Goal: Information Seeking & Learning: Learn about a topic

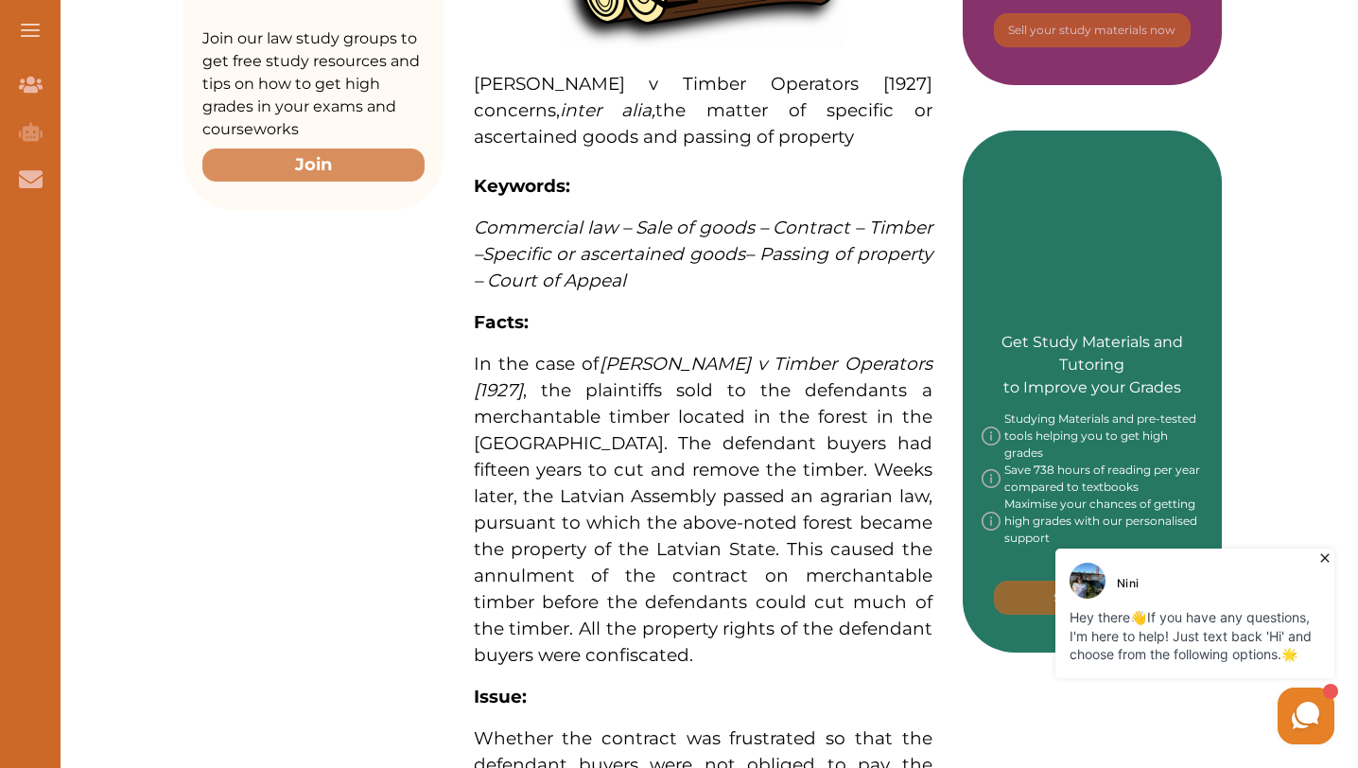
scroll to position [792, 0]
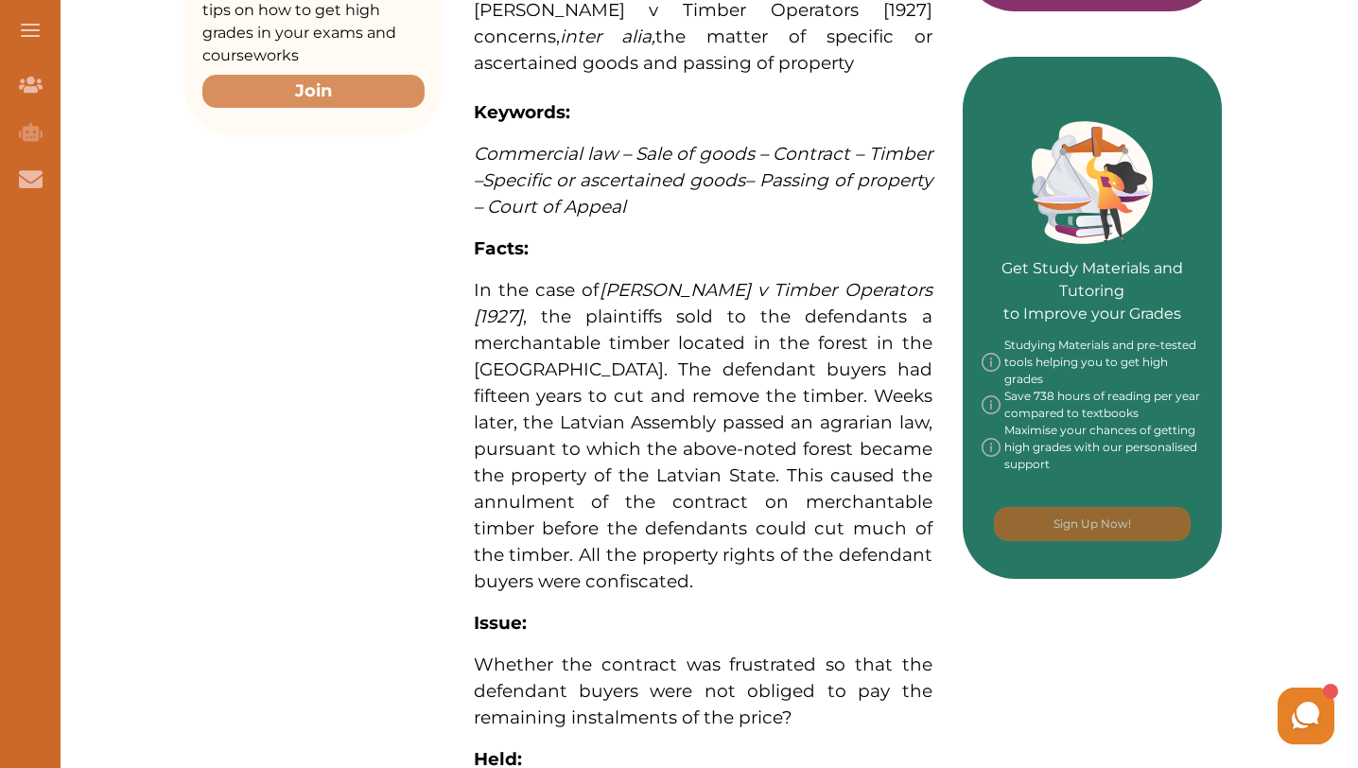
scroll to position [753, 0]
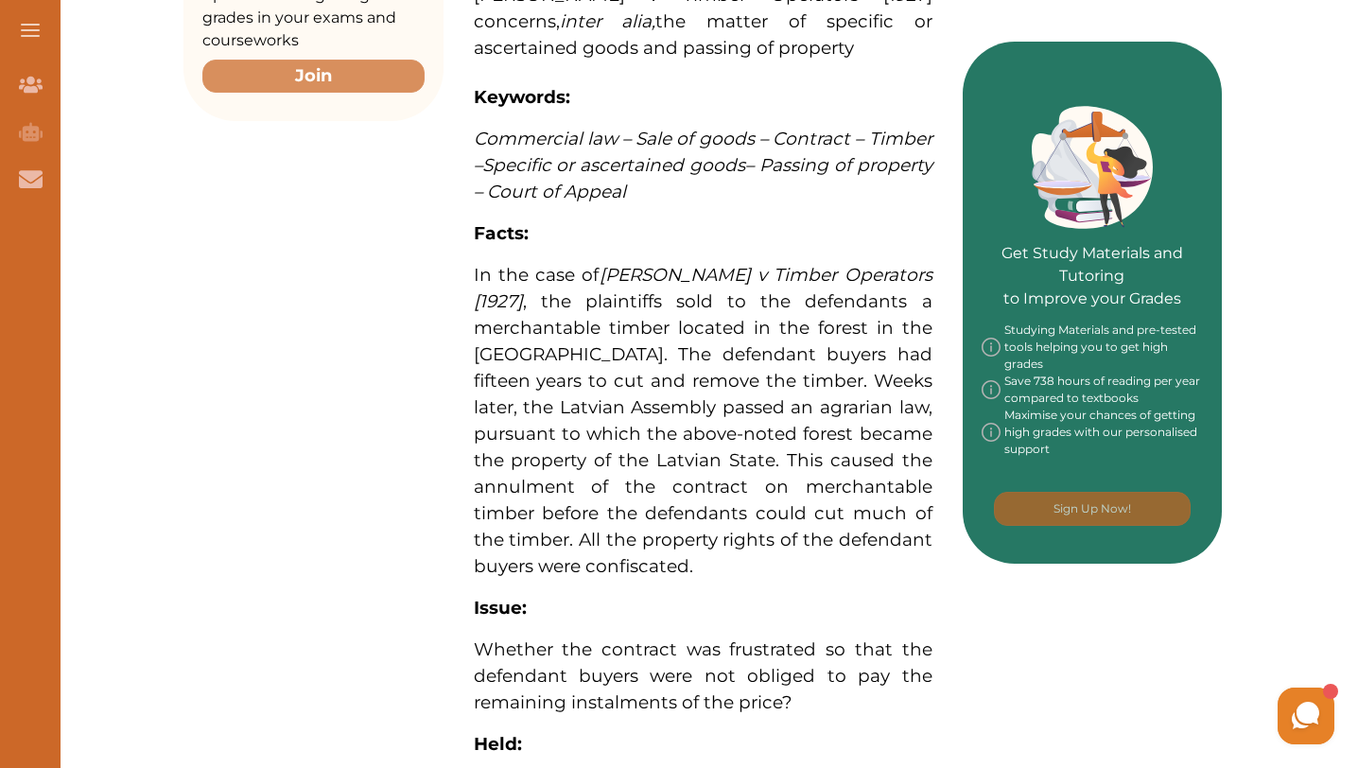
drag, startPoint x: 647, startPoint y: 278, endPoint x: 895, endPoint y: 275, distance: 247.9
click at [895, 275] on div "Kursell v Timber Operators [1927] concerns, inter alia, the matter of specific …" at bounding box center [703, 527] width 519 height 1732
drag, startPoint x: 652, startPoint y: 270, endPoint x: 815, endPoint y: 279, distance: 163.9
click at [815, 279] on span "[PERSON_NAME] v Timber Operators [1927]" at bounding box center [703, 288] width 459 height 48
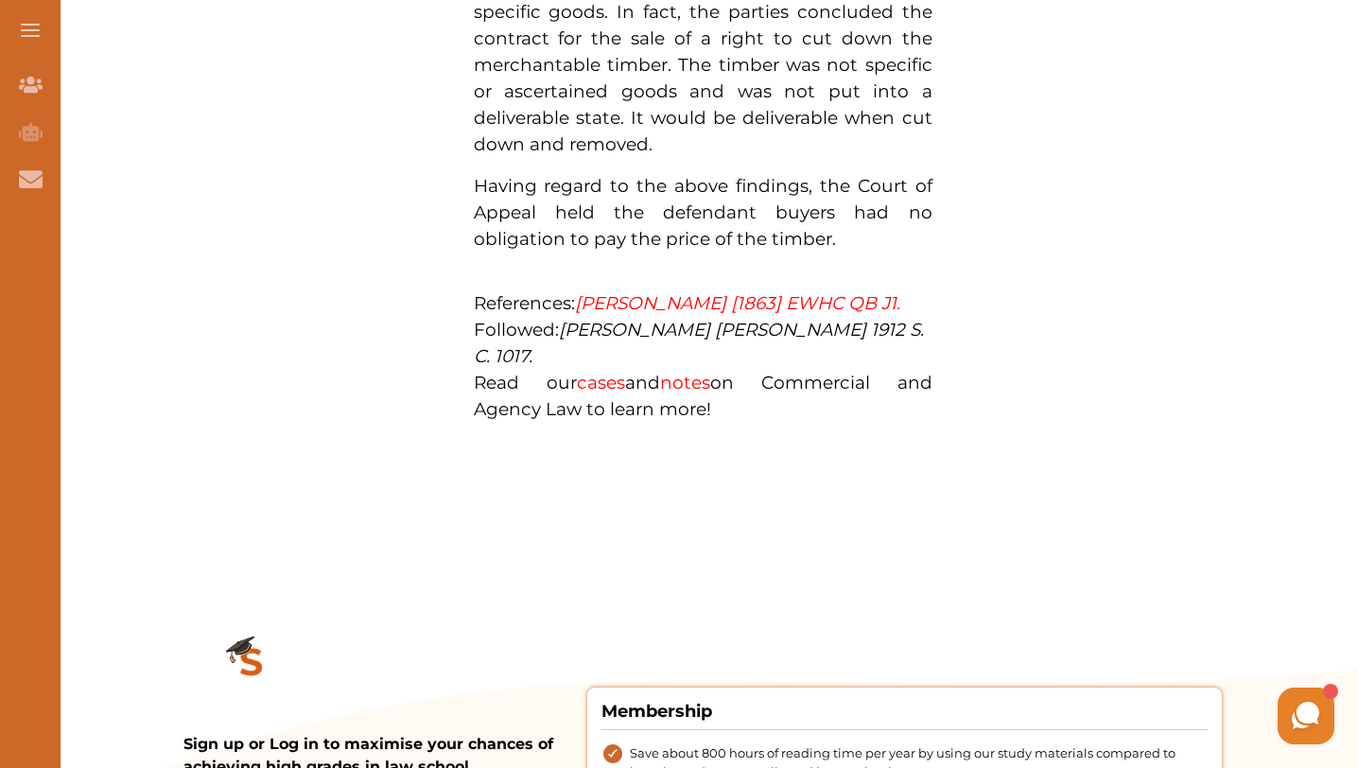
scroll to position [1722, 0]
